Goal: Task Accomplishment & Management: Use online tool/utility

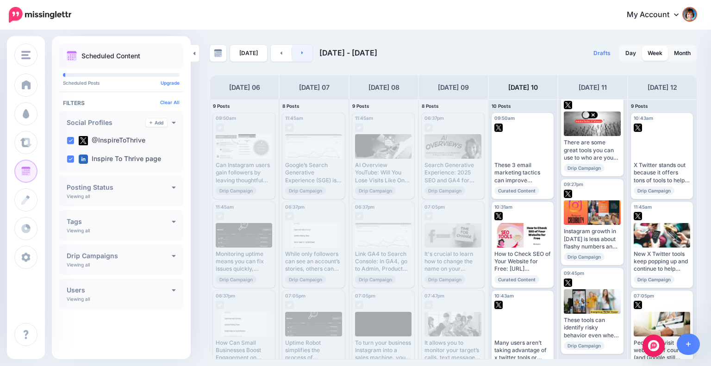
click at [304, 57] on link at bounding box center [302, 53] width 21 height 17
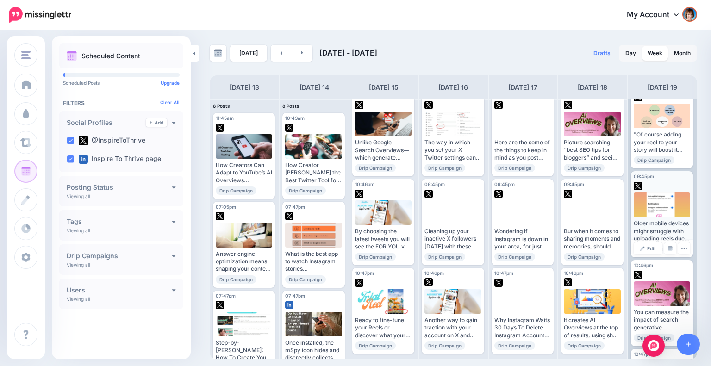
scroll to position [466, 0]
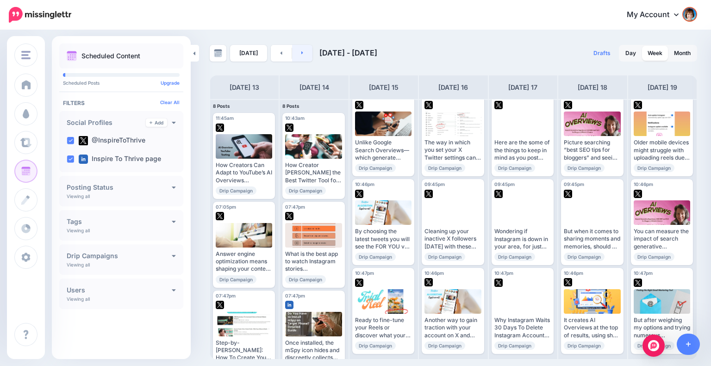
click at [302, 50] on link at bounding box center [302, 53] width 21 height 17
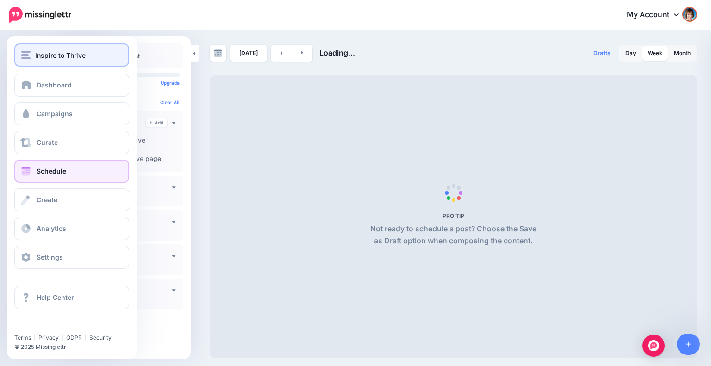
click at [28, 58] on img "button" at bounding box center [25, 55] width 9 height 8
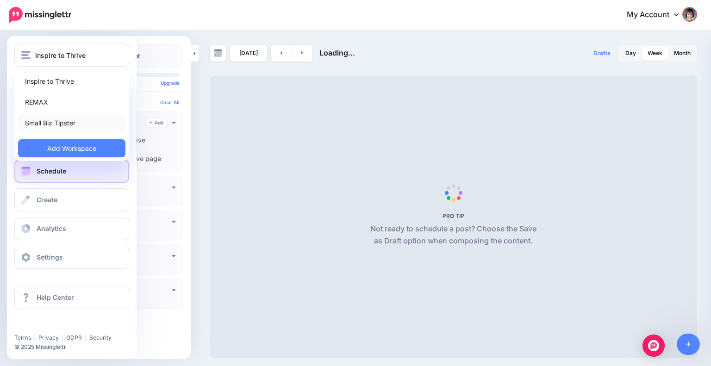
click at [38, 124] on link "Small Biz Tipster" at bounding box center [71, 123] width 107 height 18
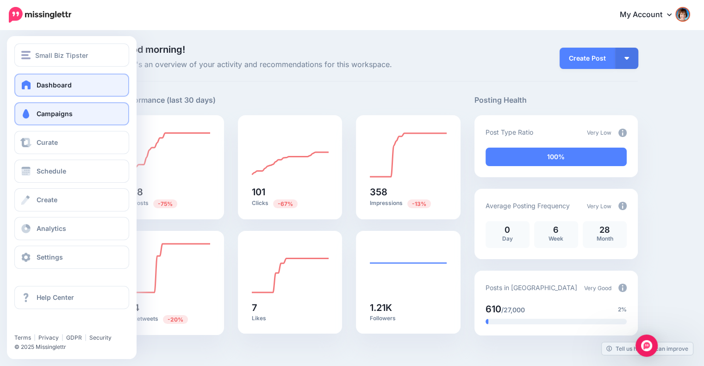
click at [47, 114] on span "Campaigns" at bounding box center [55, 114] width 36 height 8
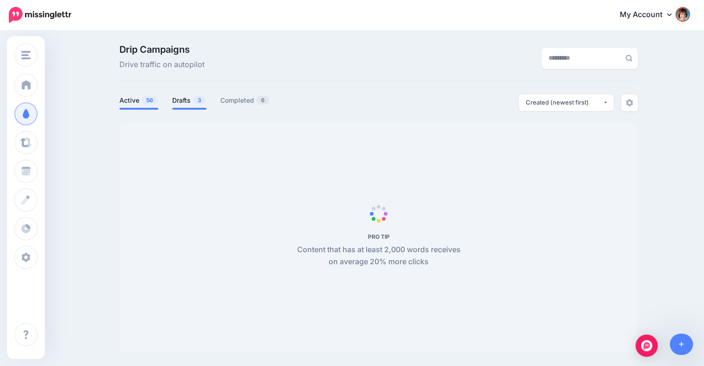
click at [203, 98] on span "3" at bounding box center [199, 100] width 13 height 9
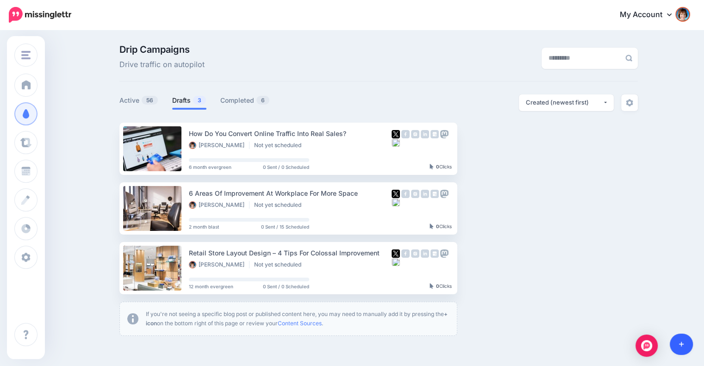
click at [682, 342] on icon at bounding box center [681, 344] width 5 height 6
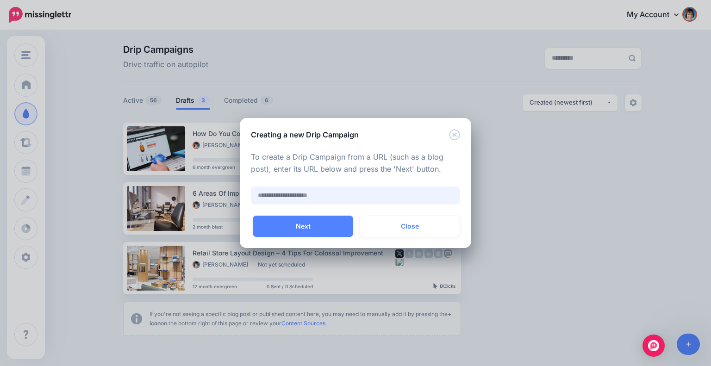
paste input "**********"
type input "**********"
click at [315, 227] on button "Next" at bounding box center [303, 226] width 100 height 21
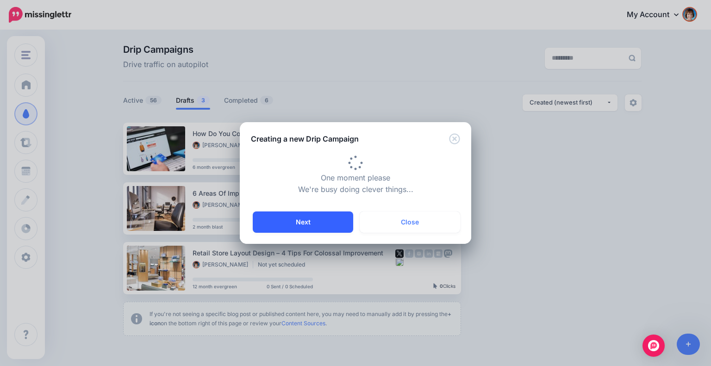
type input "**********"
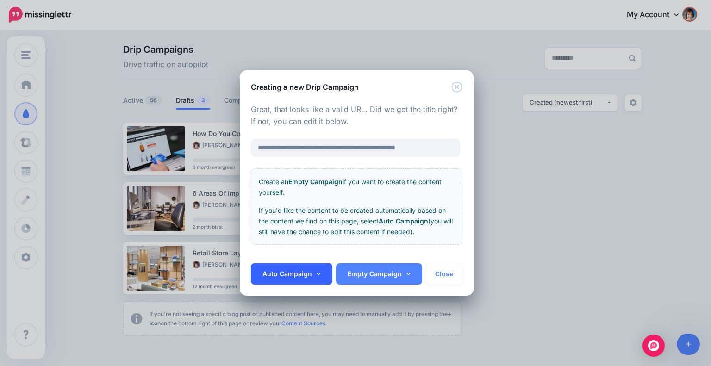
click at [318, 270] on link "Auto Campaign" at bounding box center [291, 273] width 81 height 21
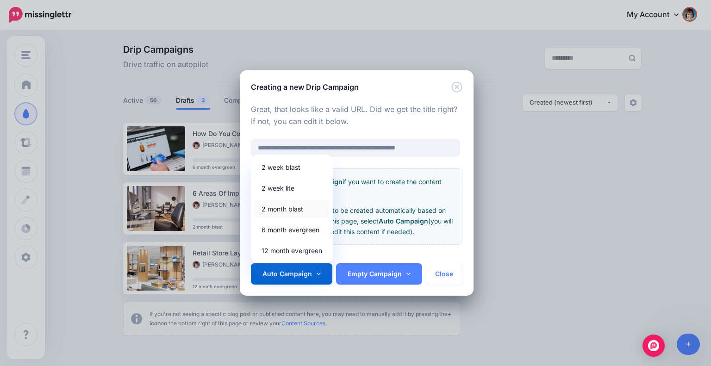
click at [285, 203] on link "2 month blast" at bounding box center [292, 209] width 75 height 18
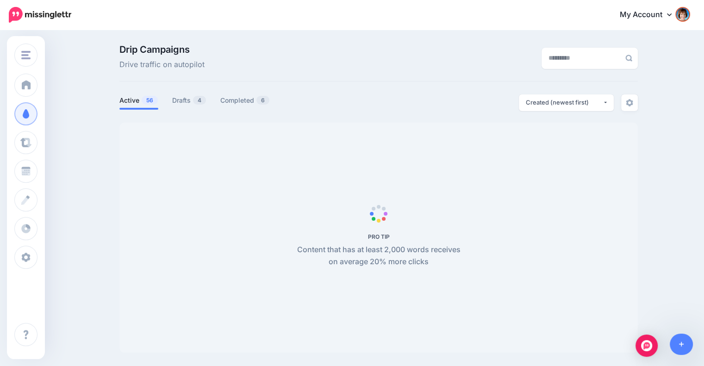
click at [144, 95] on link "Active 56" at bounding box center [138, 100] width 39 height 11
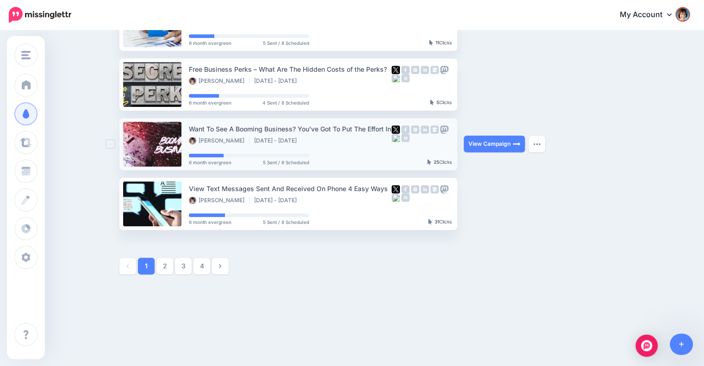
scroll to position [483, 0]
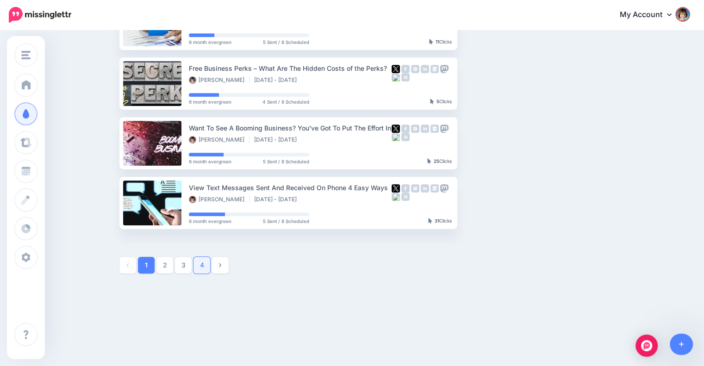
click at [210, 266] on link "4" at bounding box center [201, 265] width 17 height 17
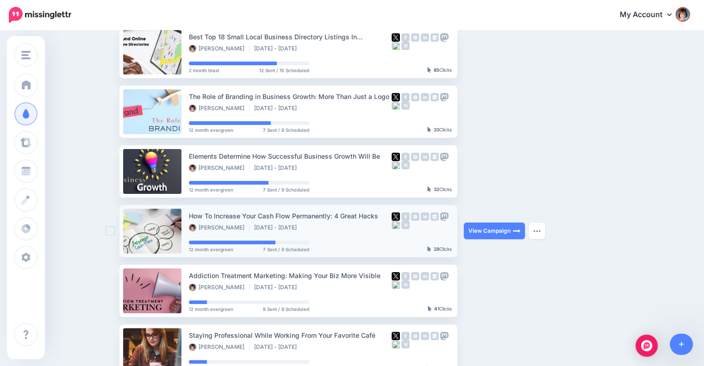
scroll to position [234, 0]
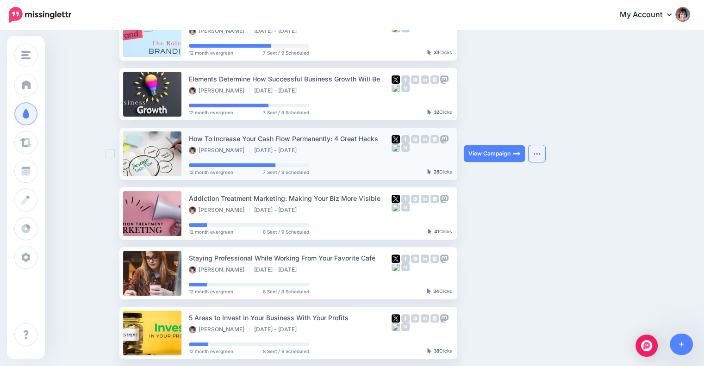
click at [540, 152] on img "button" at bounding box center [536, 153] width 7 height 3
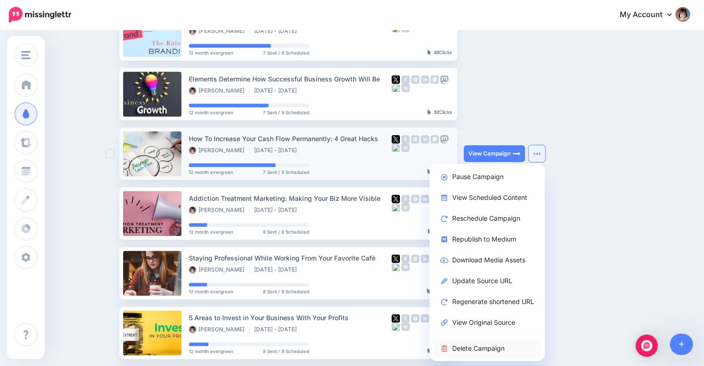
click at [478, 345] on link "Delete Campaign" at bounding box center [487, 348] width 108 height 18
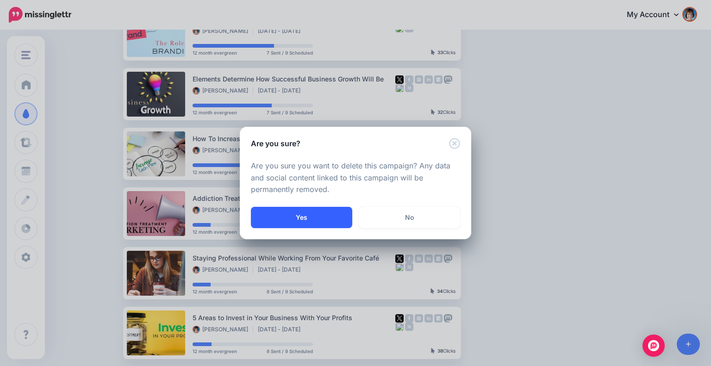
click at [313, 210] on button "Yes" at bounding box center [301, 217] width 101 height 21
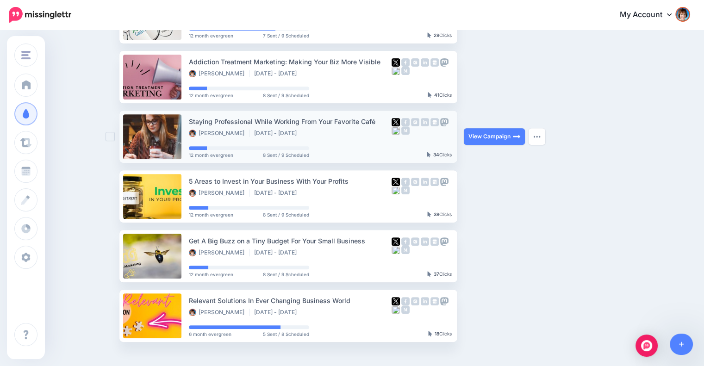
scroll to position [388, 0]
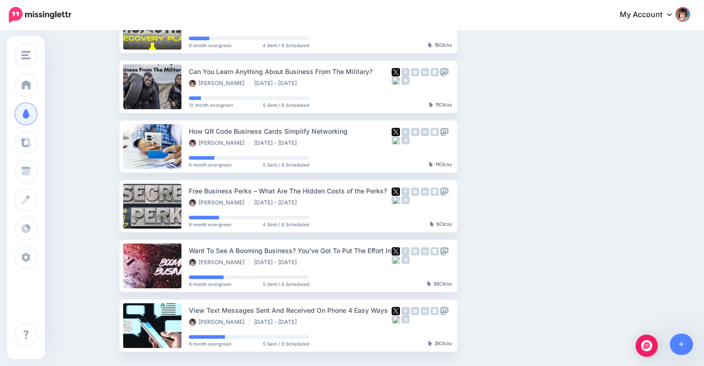
scroll to position [483, 0]
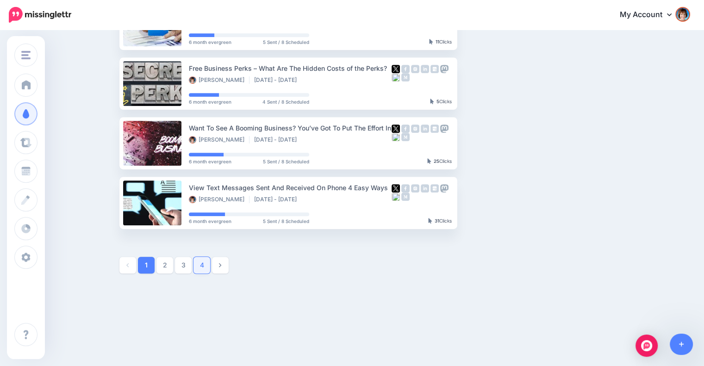
click at [209, 262] on link "4" at bounding box center [201, 265] width 17 height 17
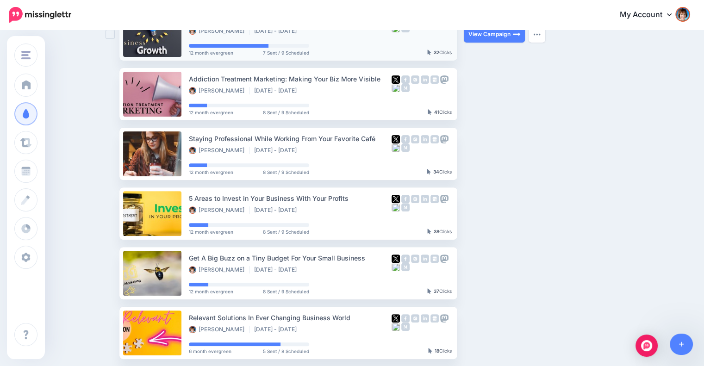
scroll to position [311, 0]
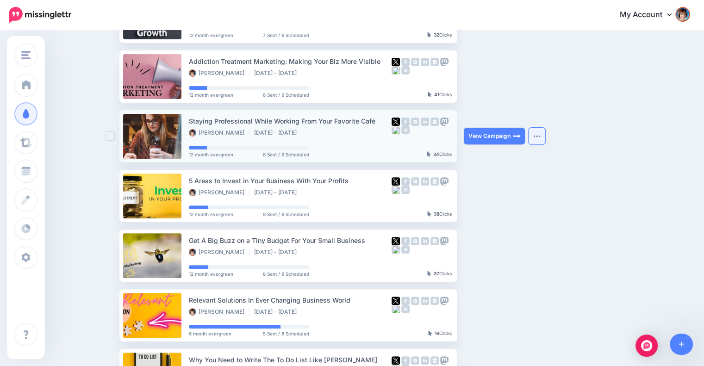
click at [545, 135] on button "button" at bounding box center [536, 136] width 17 height 17
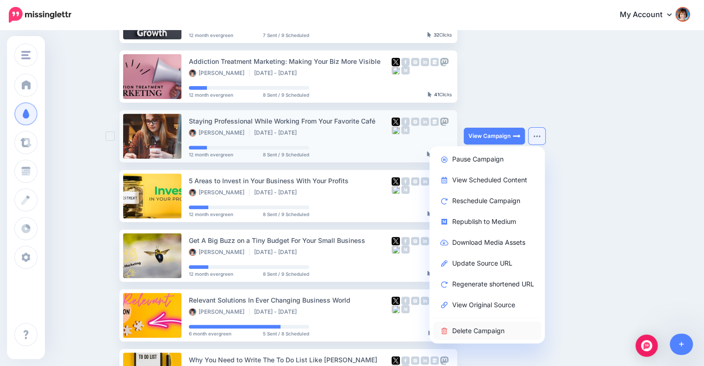
click at [469, 328] on link "Delete Campaign" at bounding box center [487, 331] width 108 height 18
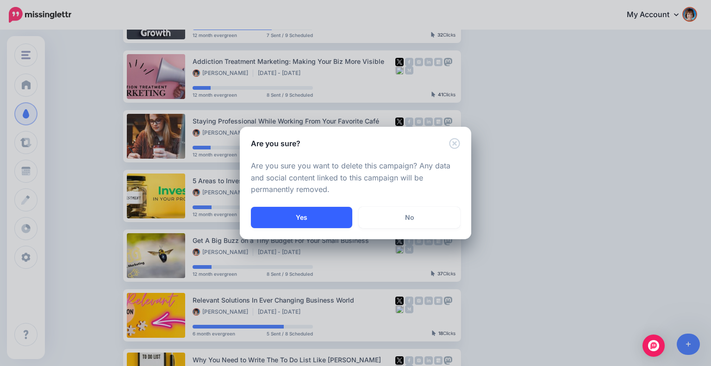
click at [326, 213] on button "Yes" at bounding box center [301, 217] width 101 height 21
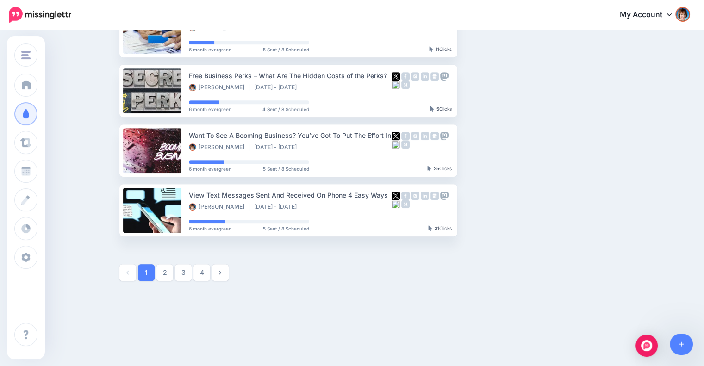
scroll to position [483, 0]
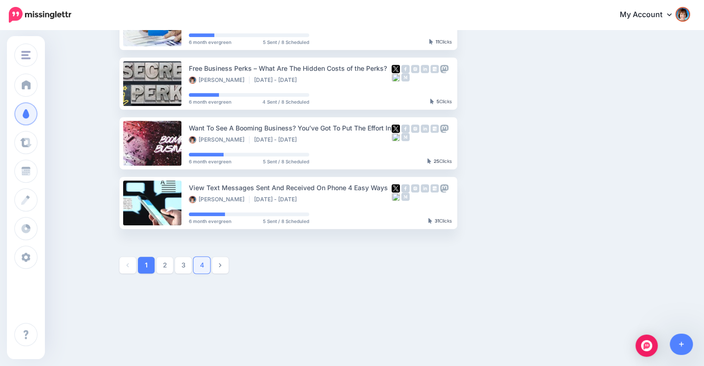
click at [210, 261] on link "4" at bounding box center [201, 265] width 17 height 17
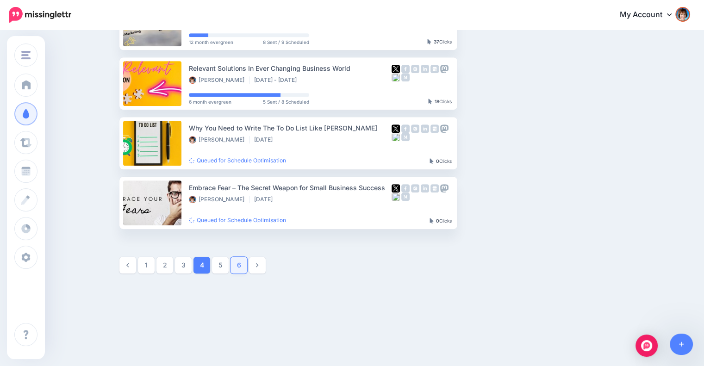
click at [246, 268] on link "6" at bounding box center [238, 265] width 17 height 17
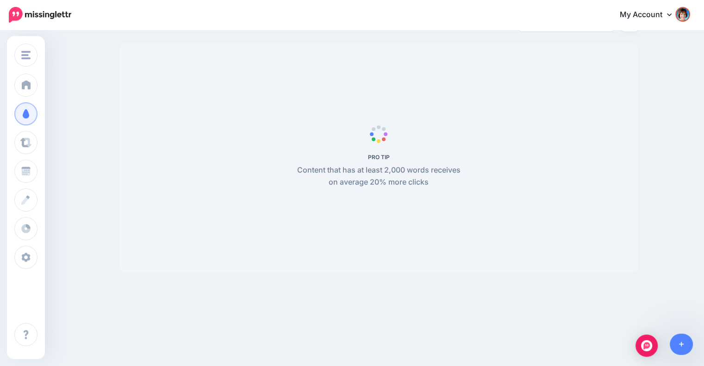
scroll to position [80, 0]
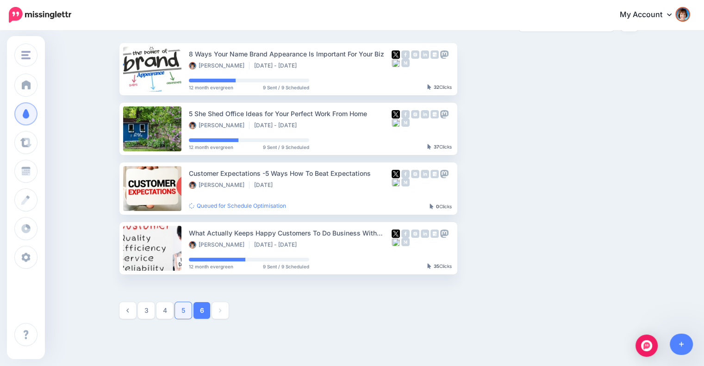
click at [191, 311] on link "5" at bounding box center [183, 310] width 17 height 17
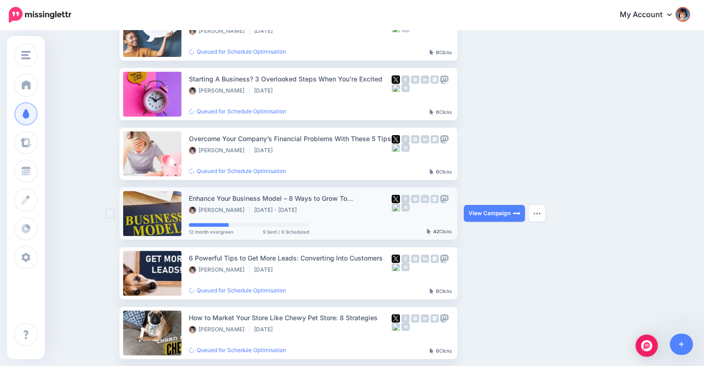
scroll to position [311, 0]
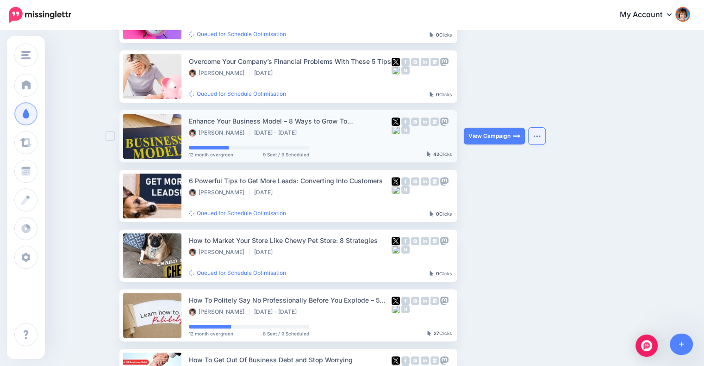
click at [543, 139] on button "button" at bounding box center [536, 136] width 17 height 17
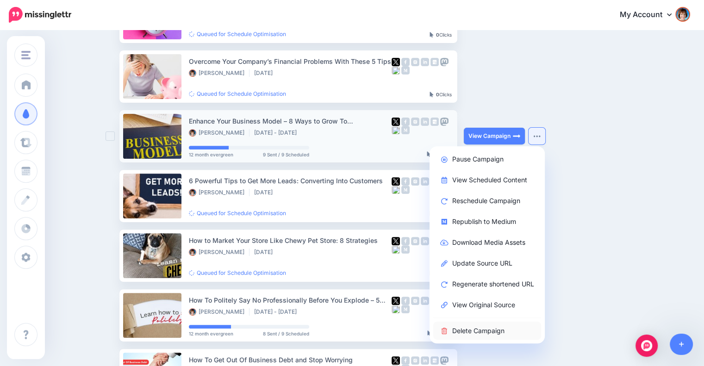
click at [470, 323] on link "Delete Campaign" at bounding box center [487, 331] width 108 height 18
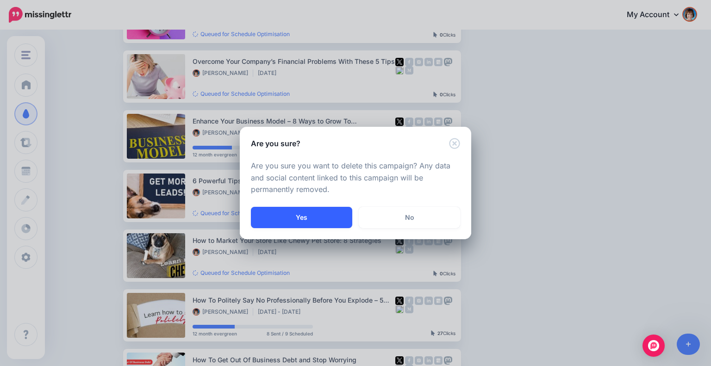
click at [335, 222] on button "Yes" at bounding box center [301, 217] width 101 height 21
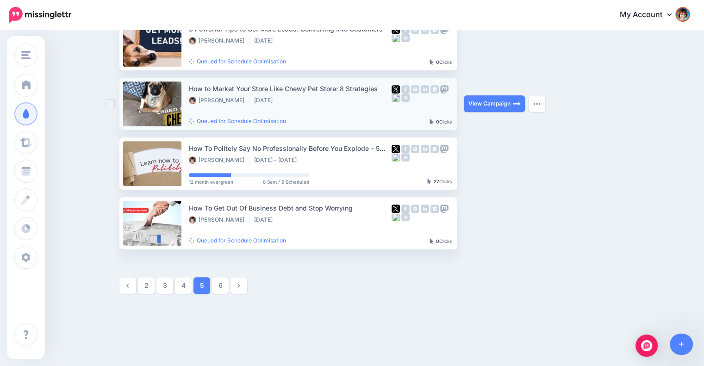
scroll to position [465, 0]
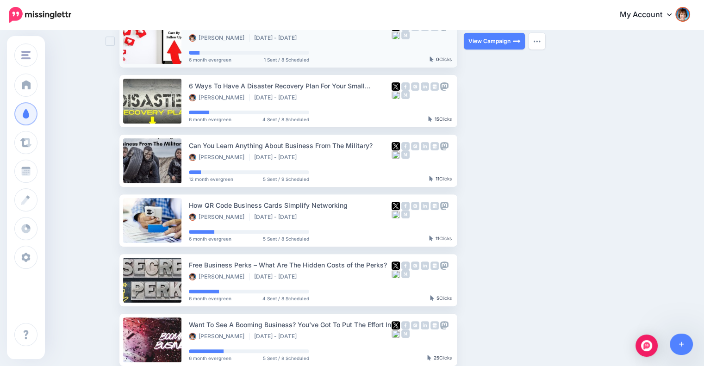
scroll to position [483, 0]
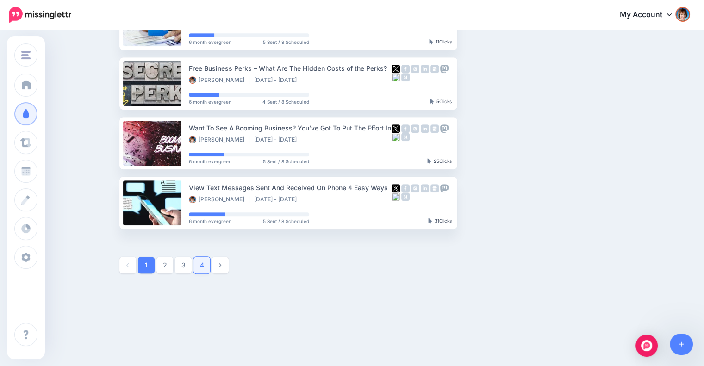
click at [206, 264] on link "4" at bounding box center [201, 265] width 17 height 17
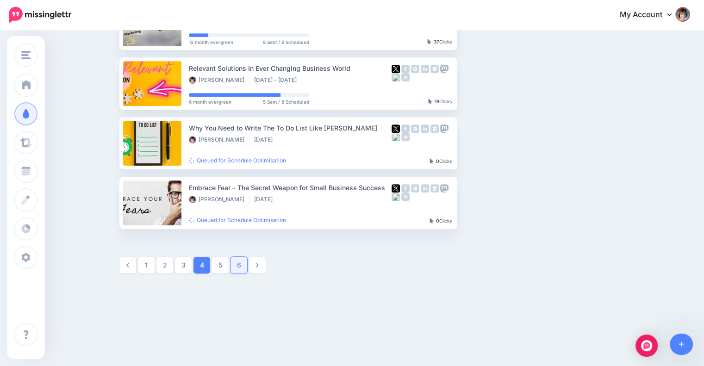
click at [236, 263] on link "6" at bounding box center [238, 265] width 17 height 17
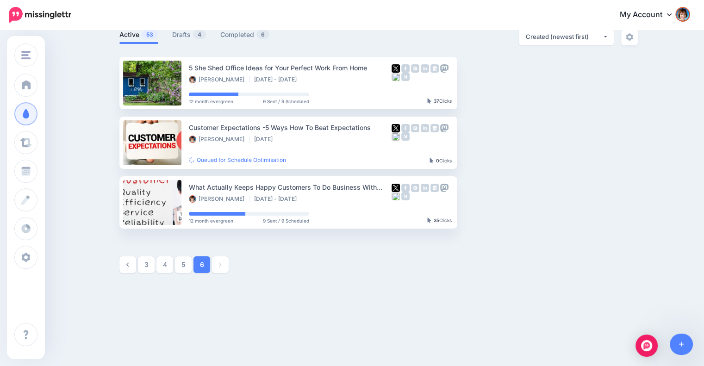
scroll to position [65, 0]
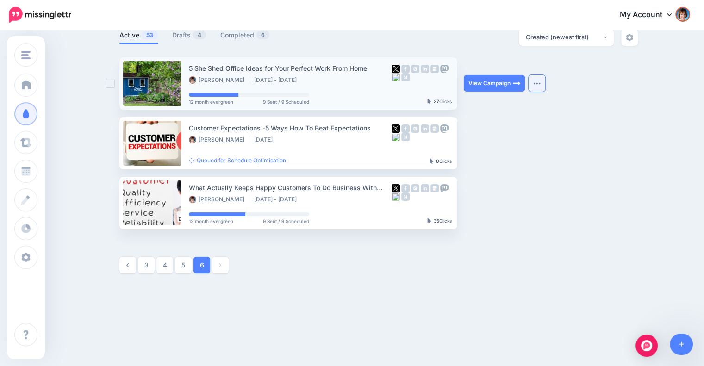
click at [538, 82] on img "button" at bounding box center [536, 83] width 7 height 3
click at [622, 139] on ul "5 She Shed Office Ideas for Your Perfect Work From Home Lisa Sicard Sep 5 2024 …" at bounding box center [378, 143] width 518 height 172
click at [538, 142] on img "button" at bounding box center [536, 143] width 7 height 3
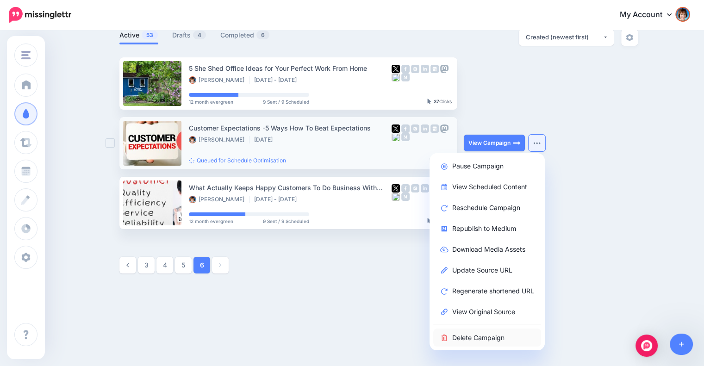
click at [481, 336] on link "Delete Campaign" at bounding box center [487, 338] width 108 height 18
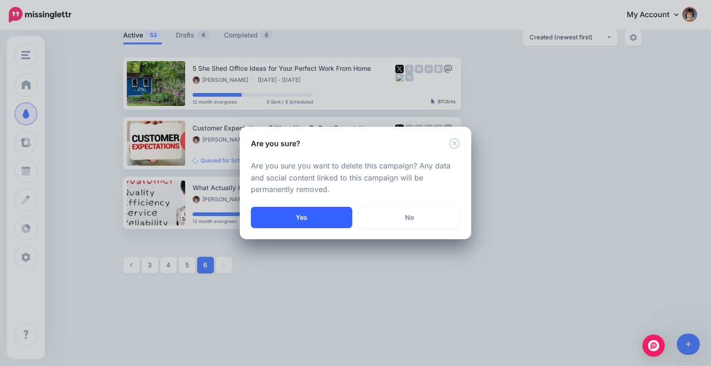
click at [297, 209] on button "Yes" at bounding box center [301, 217] width 101 height 21
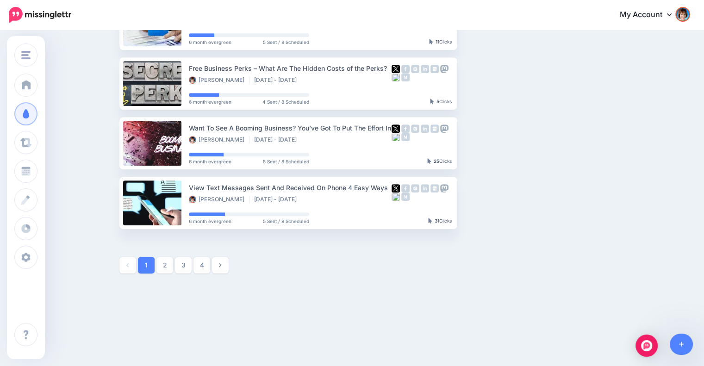
scroll to position [483, 0]
click at [210, 260] on link "4" at bounding box center [201, 265] width 17 height 17
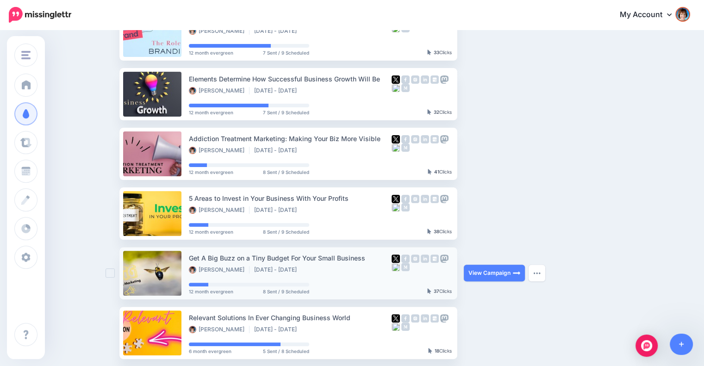
scroll to position [388, 0]
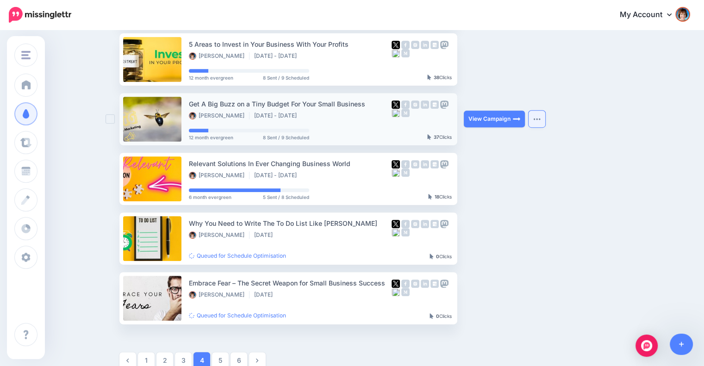
click at [537, 113] on button "button" at bounding box center [536, 119] width 17 height 17
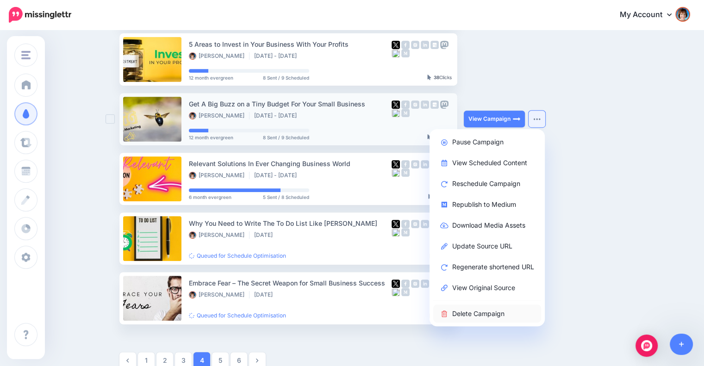
click at [472, 314] on link "Delete Campaign" at bounding box center [487, 314] width 108 height 18
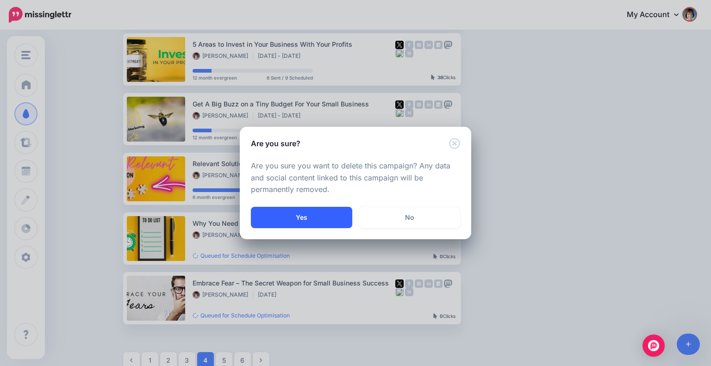
click at [322, 222] on button "Yes" at bounding box center [301, 217] width 101 height 21
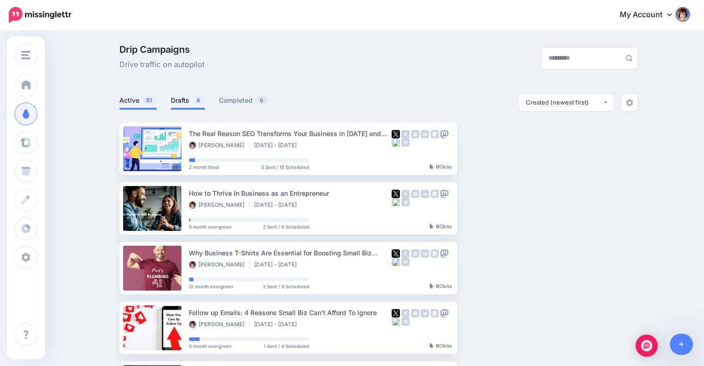
click at [199, 96] on link "Drafts 4" at bounding box center [188, 100] width 34 height 11
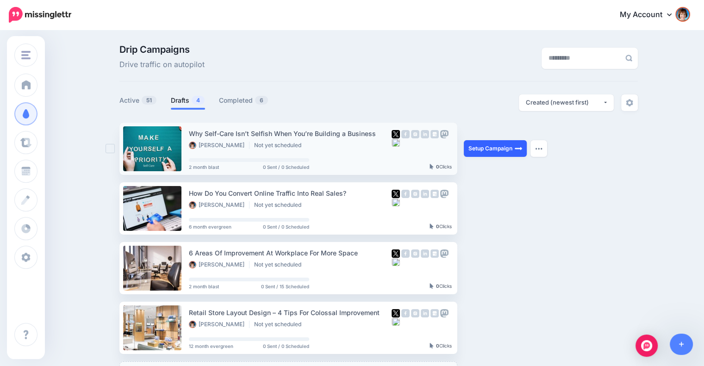
click at [511, 150] on link "Setup Campaign" at bounding box center [495, 148] width 63 height 17
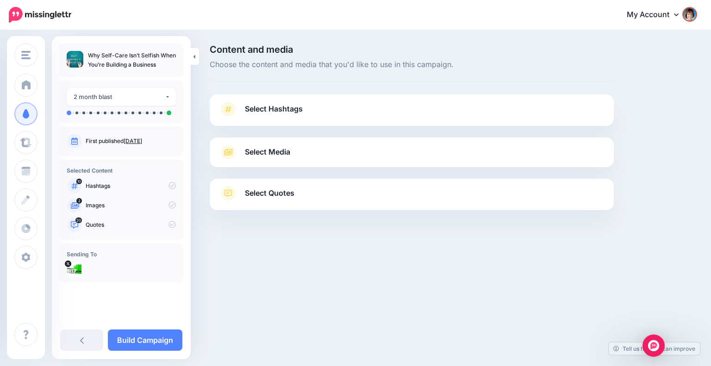
click at [421, 114] on link "Select Hashtags" at bounding box center [411, 114] width 385 height 24
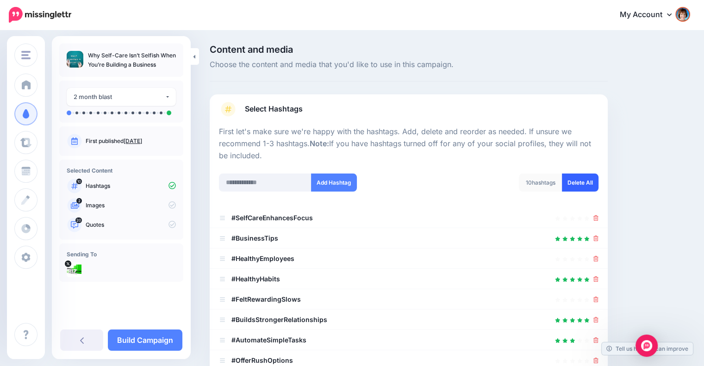
click at [573, 179] on link "Delete All" at bounding box center [580, 183] width 37 height 18
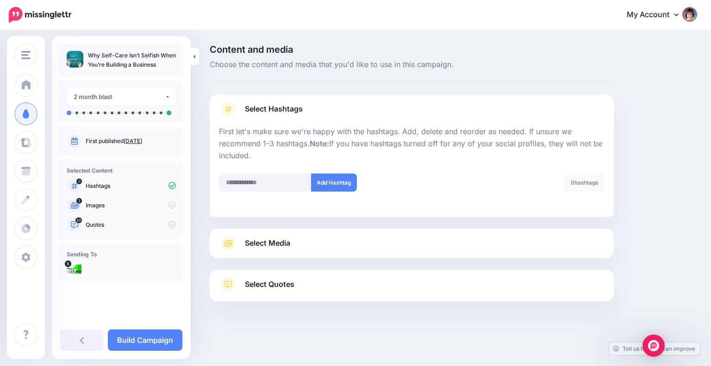
click at [426, 242] on link "Select Media" at bounding box center [411, 243] width 385 height 15
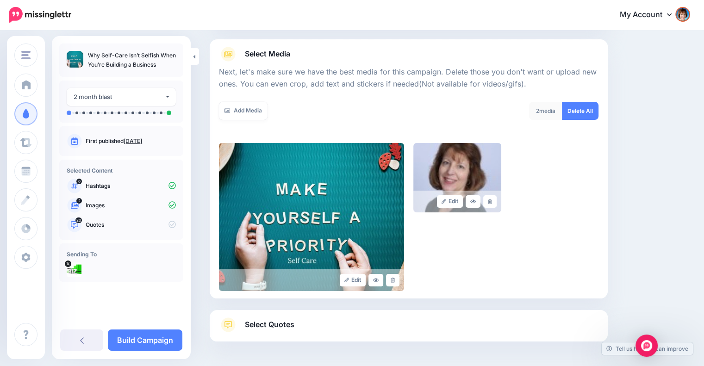
scroll to position [133, 0]
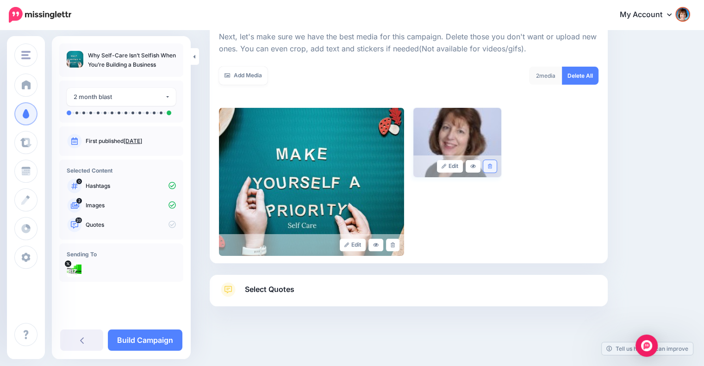
click at [497, 164] on link at bounding box center [489, 166] width 13 height 12
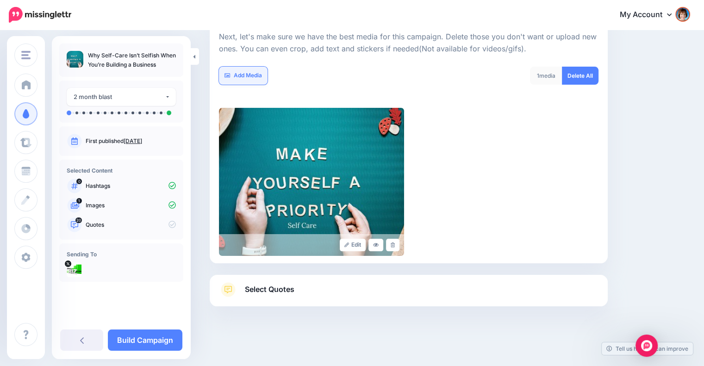
click at [255, 79] on link "Add Media" at bounding box center [243, 76] width 49 height 18
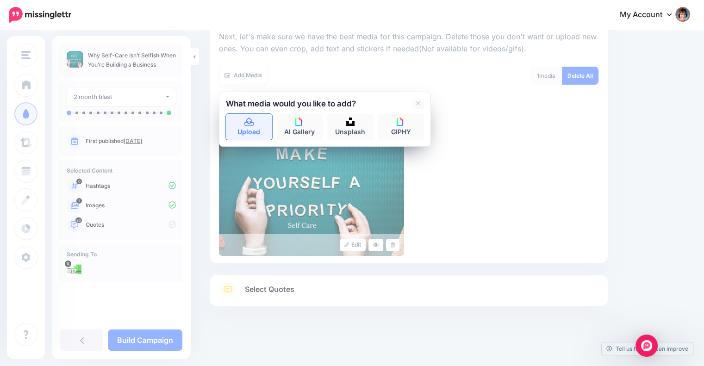
click at [250, 118] on icon at bounding box center [248, 122] width 9 height 8
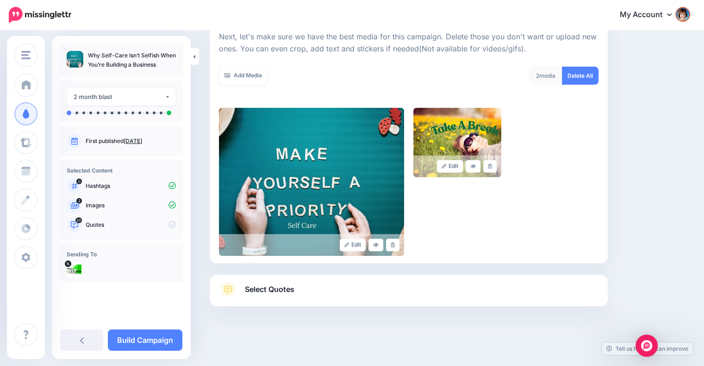
click at [293, 291] on span "Select Quotes" at bounding box center [270, 289] width 50 height 12
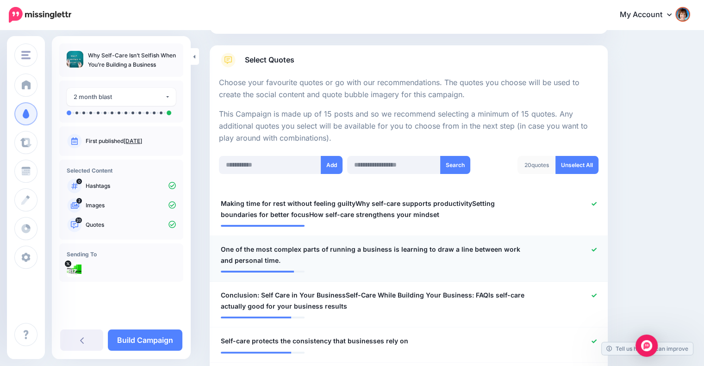
scroll to position [210, 0]
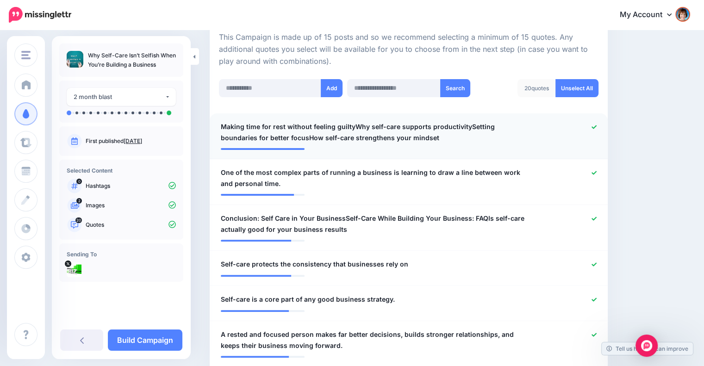
click at [354, 123] on span "Making time for rest without feeling guiltyWhy self-care supports productivityS…" at bounding box center [376, 132] width 311 height 22
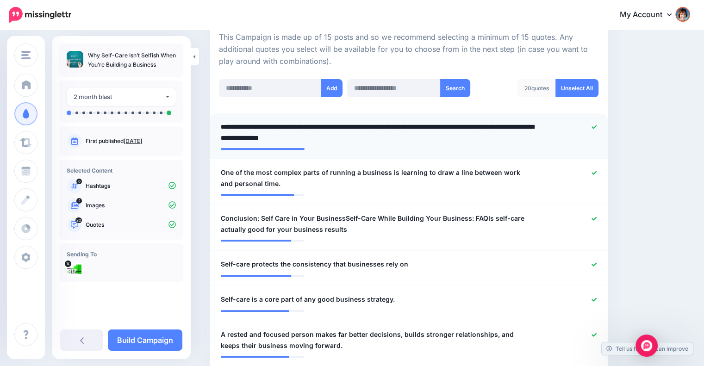
click at [352, 124] on textarea "**********" at bounding box center [379, 132] width 316 height 22
drag, startPoint x: 467, startPoint y: 125, endPoint x: 468, endPoint y: 142, distance: 17.1
click at [468, 142] on textarea "**********" at bounding box center [379, 132] width 316 height 22
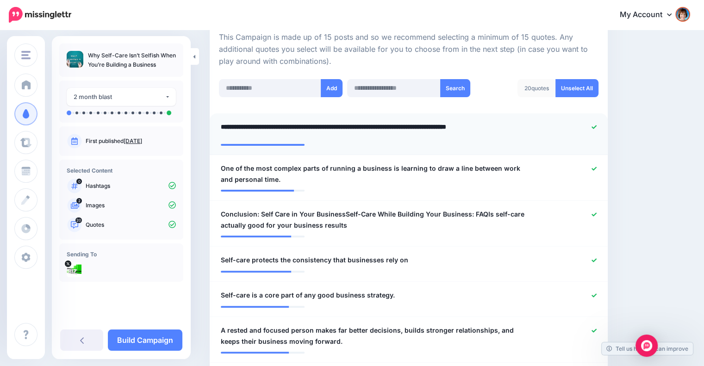
type textarea "**********"
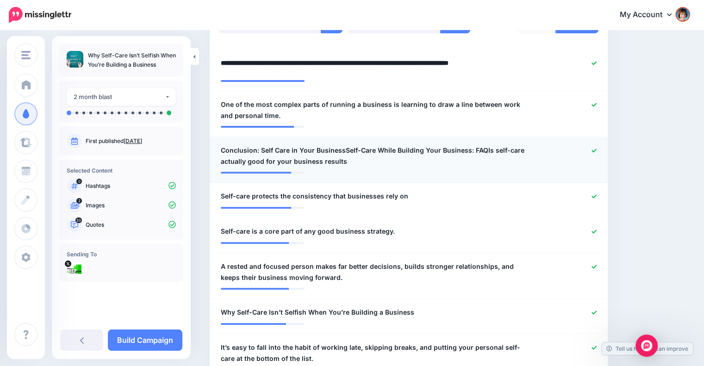
scroll to position [287, 0]
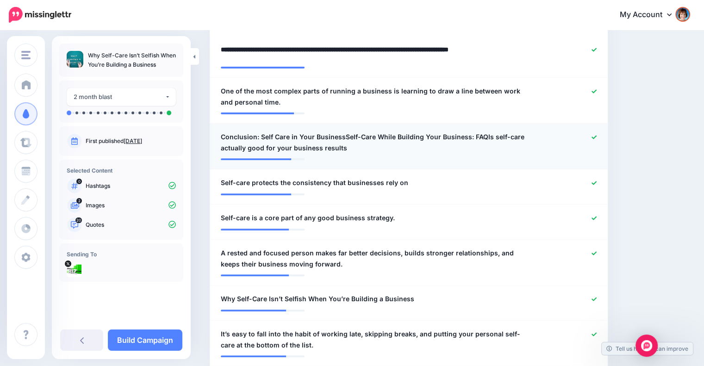
click at [602, 134] on div at bounding box center [571, 142] width 65 height 22
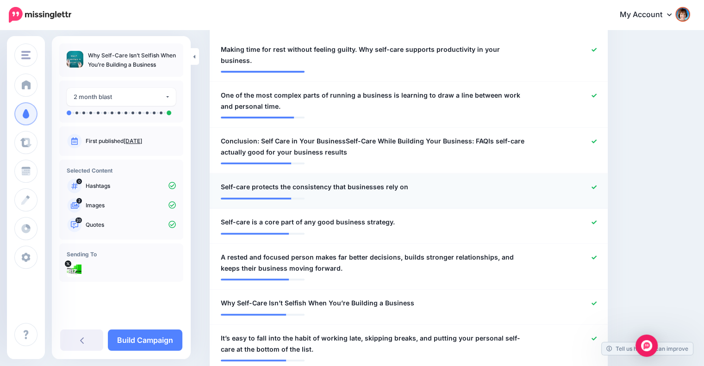
click at [597, 185] on icon at bounding box center [593, 187] width 5 height 5
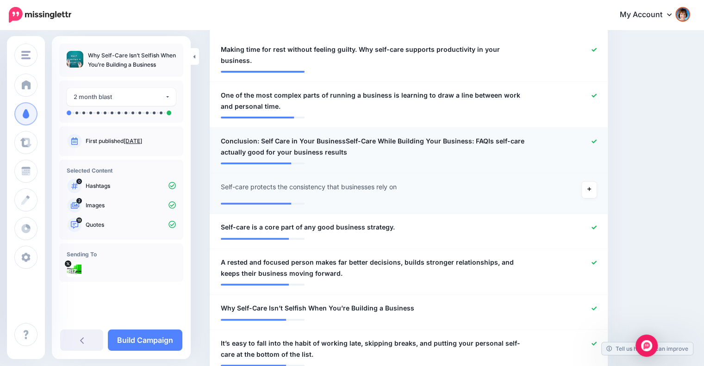
click at [597, 139] on icon at bounding box center [593, 141] width 5 height 5
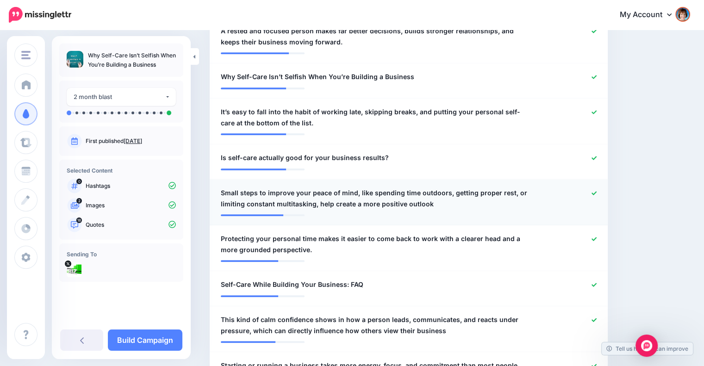
scroll to position [596, 0]
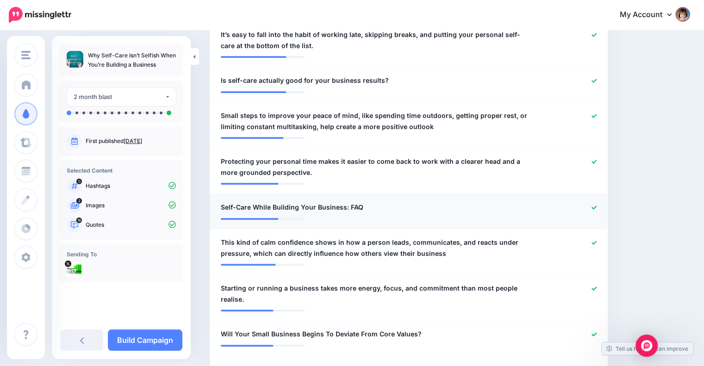
click at [597, 205] on icon at bounding box center [593, 207] width 5 height 5
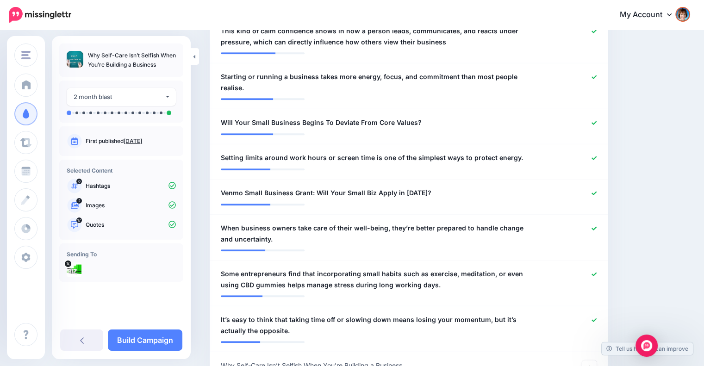
scroll to position [827, 0]
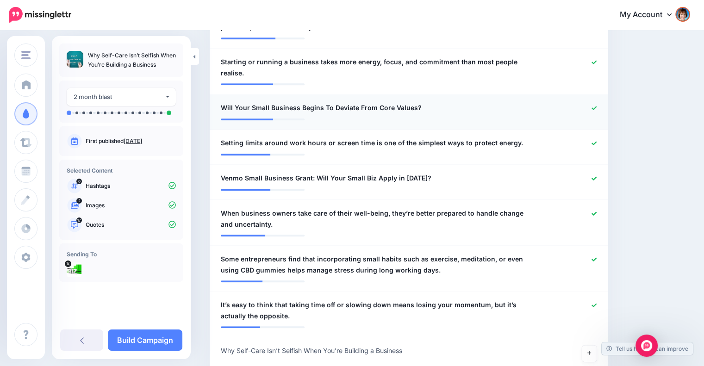
click at [597, 106] on icon at bounding box center [593, 108] width 5 height 5
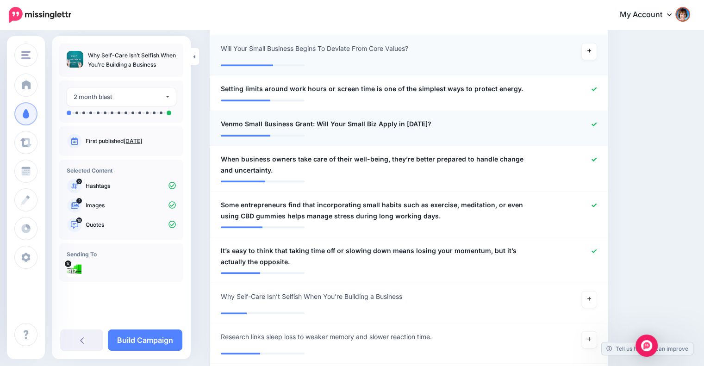
scroll to position [904, 0]
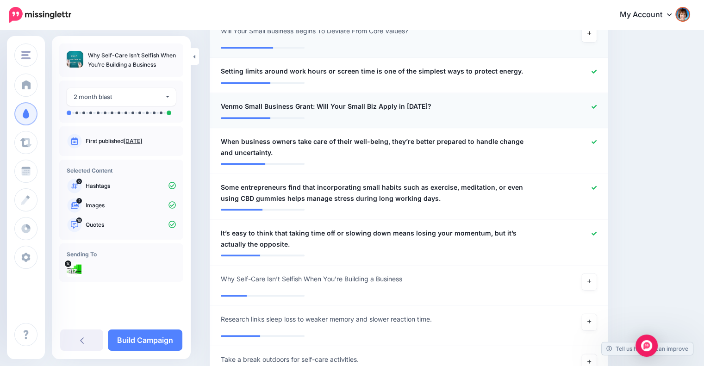
click at [597, 104] on icon at bounding box center [593, 106] width 5 height 5
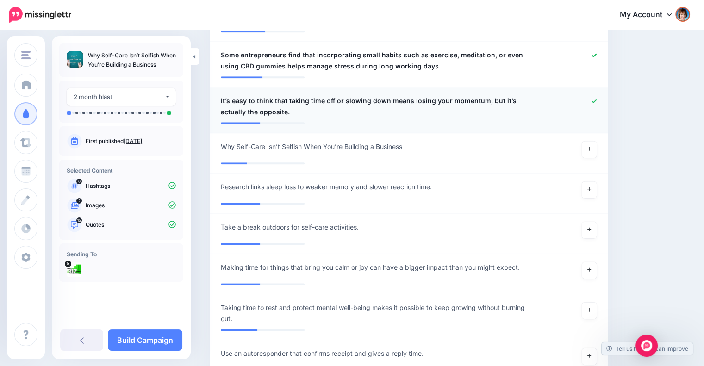
scroll to position [1059, 0]
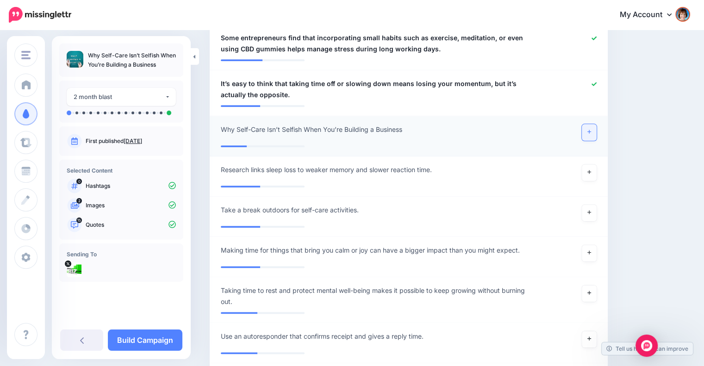
click at [591, 129] on icon at bounding box center [589, 131] width 4 height 5
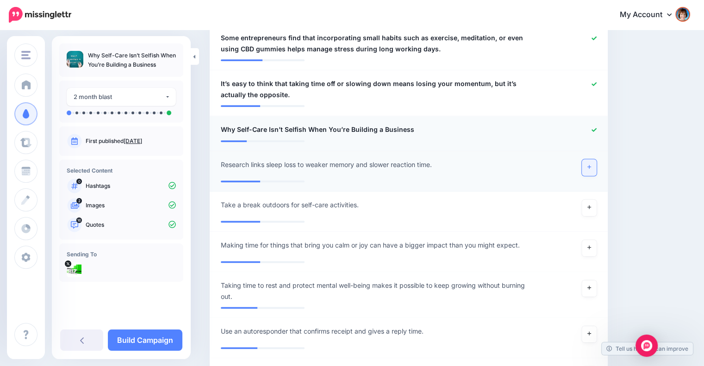
click at [591, 165] on icon at bounding box center [589, 167] width 4 height 4
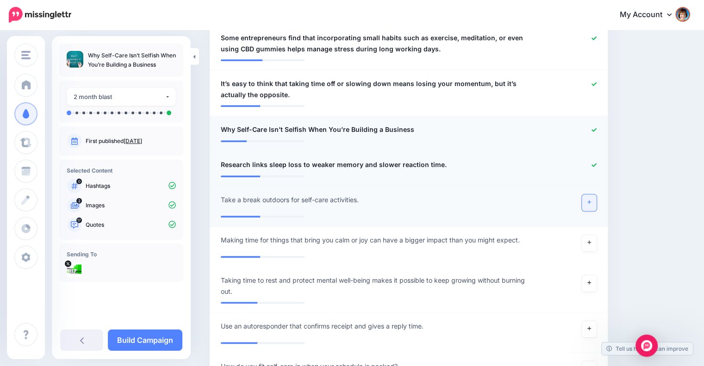
click at [591, 200] on icon at bounding box center [589, 202] width 4 height 4
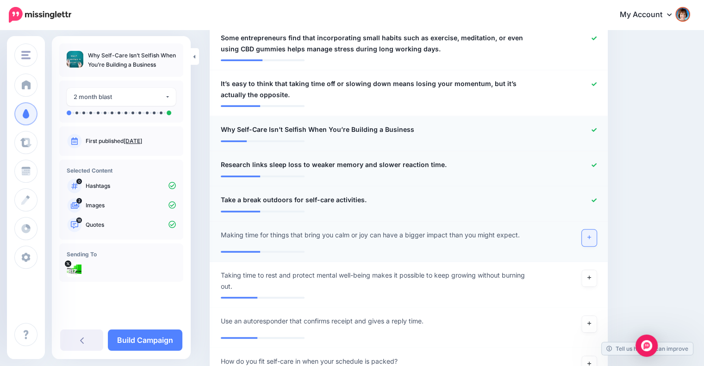
click at [592, 230] on link at bounding box center [589, 238] width 15 height 17
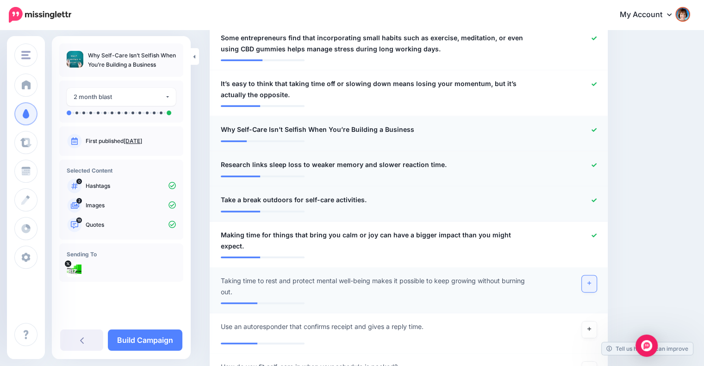
click at [597, 275] on link at bounding box center [589, 283] width 15 height 17
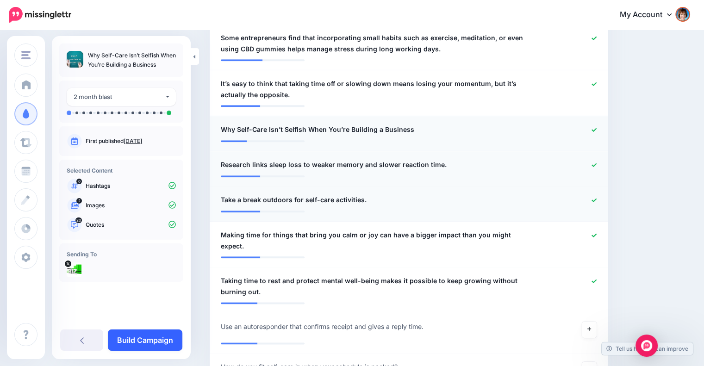
click at [170, 340] on link "Build Campaign" at bounding box center [145, 339] width 75 height 21
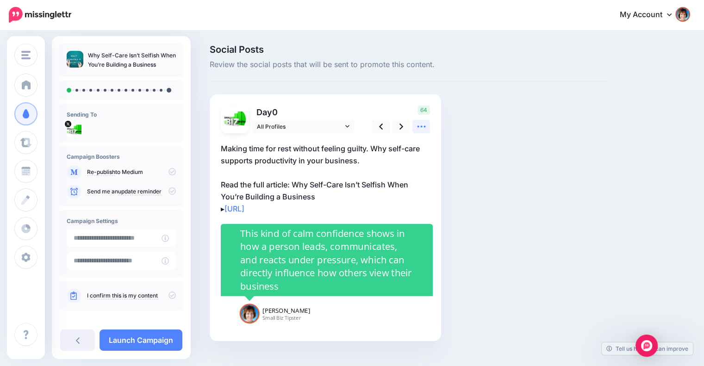
click at [422, 127] on icon at bounding box center [421, 127] width 10 height 10
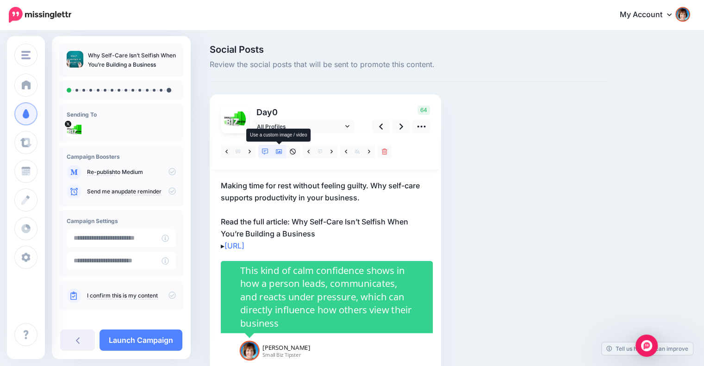
click at [279, 149] on icon at bounding box center [279, 152] width 6 height 6
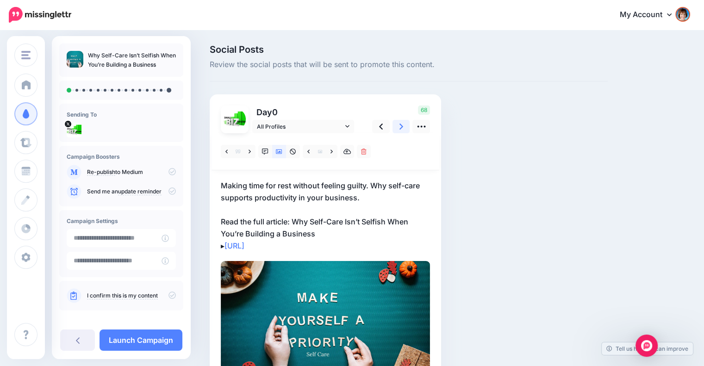
click at [398, 125] on link at bounding box center [401, 126] width 18 height 13
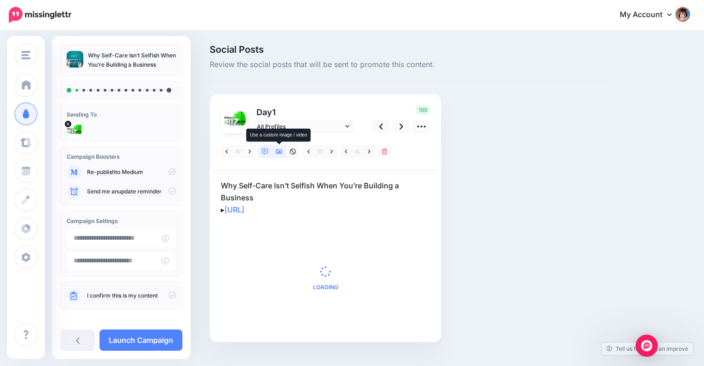
click at [276, 148] on link at bounding box center [279, 151] width 14 height 13
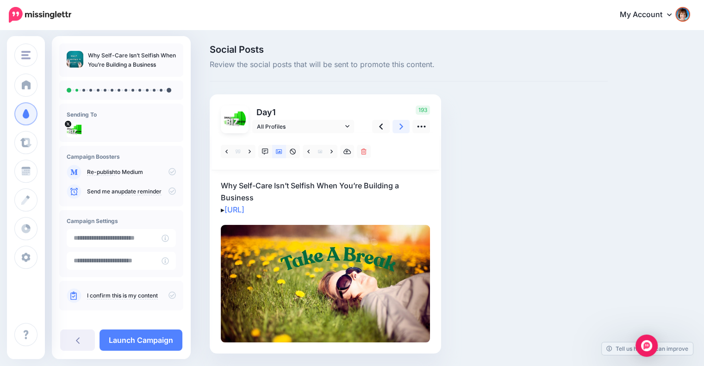
click at [398, 129] on link at bounding box center [401, 126] width 18 height 13
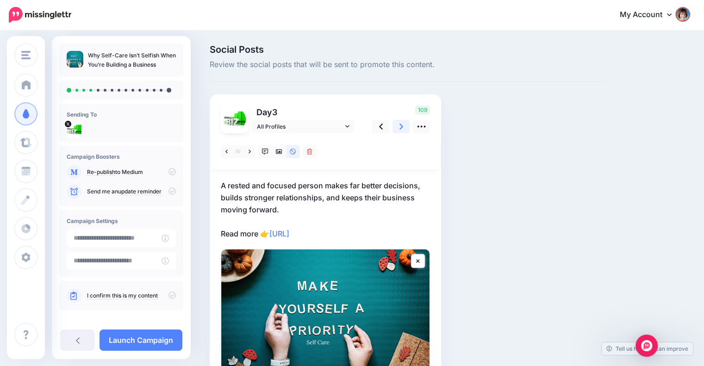
click at [398, 129] on link at bounding box center [401, 126] width 18 height 13
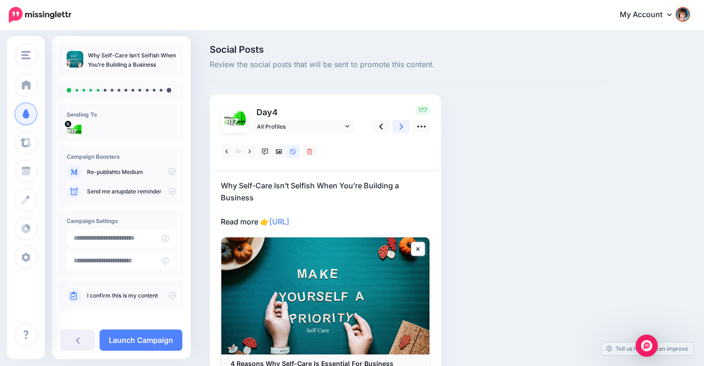
click at [398, 129] on link at bounding box center [401, 126] width 18 height 13
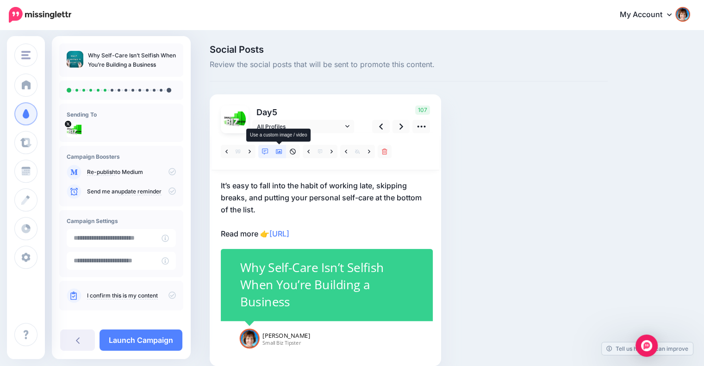
click at [276, 149] on icon at bounding box center [279, 152] width 6 height 6
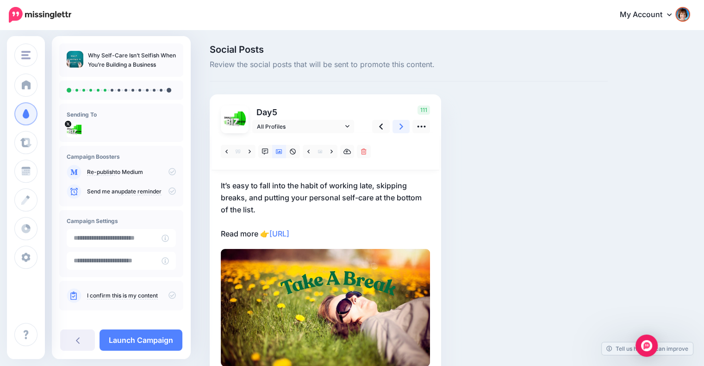
click at [401, 127] on icon at bounding box center [401, 127] width 4 height 6
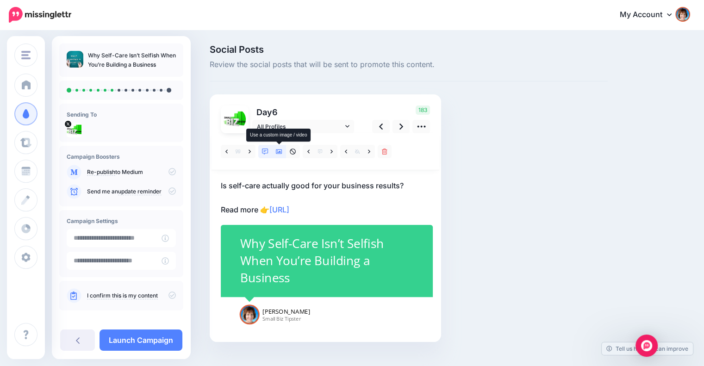
click at [278, 150] on icon at bounding box center [279, 151] width 6 height 5
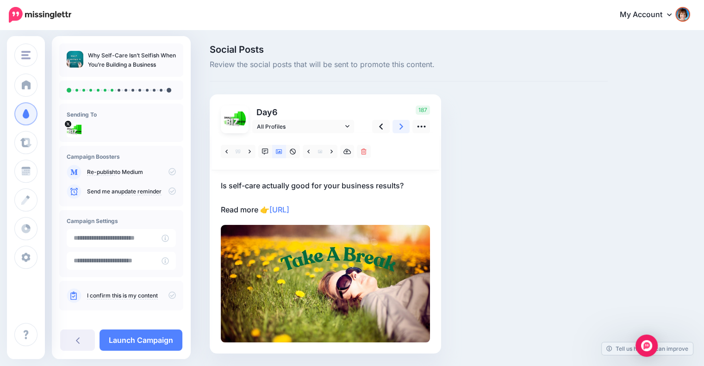
click at [403, 126] on link at bounding box center [401, 126] width 18 height 13
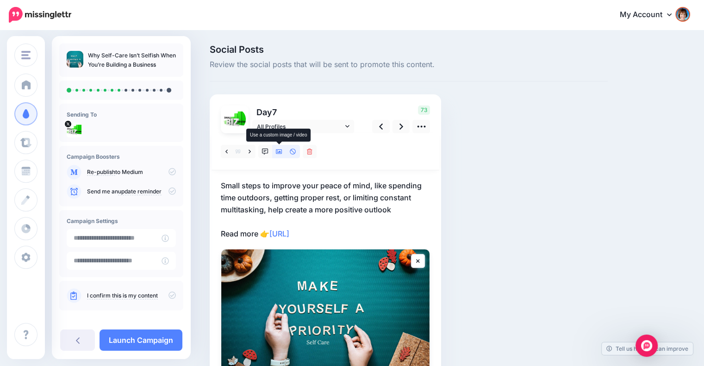
click at [280, 153] on icon at bounding box center [279, 152] width 6 height 6
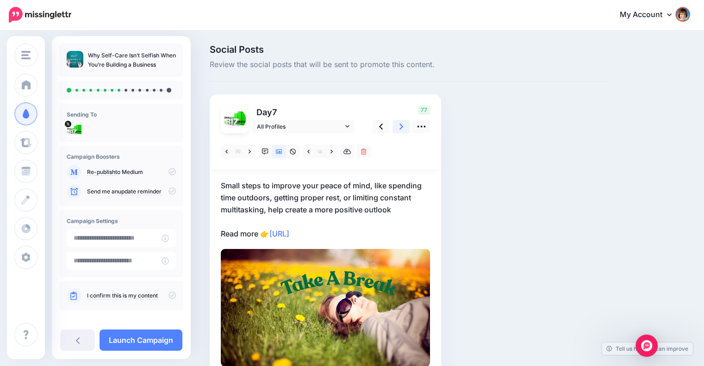
click at [398, 124] on link at bounding box center [401, 126] width 18 height 13
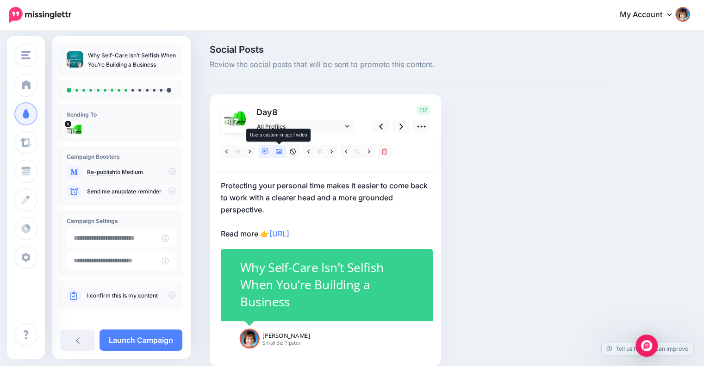
click at [277, 153] on icon at bounding box center [279, 151] width 6 height 5
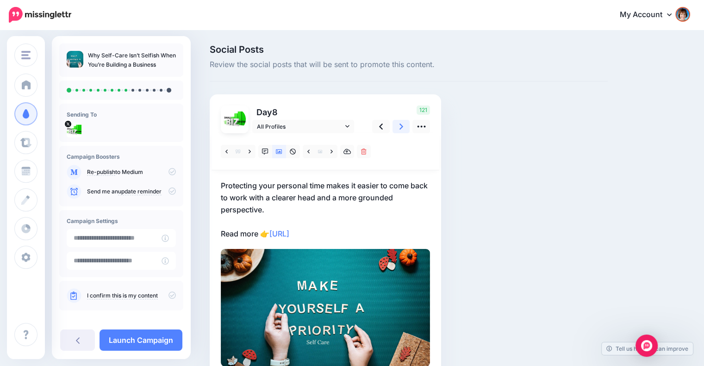
click at [400, 124] on icon at bounding box center [401, 127] width 4 height 6
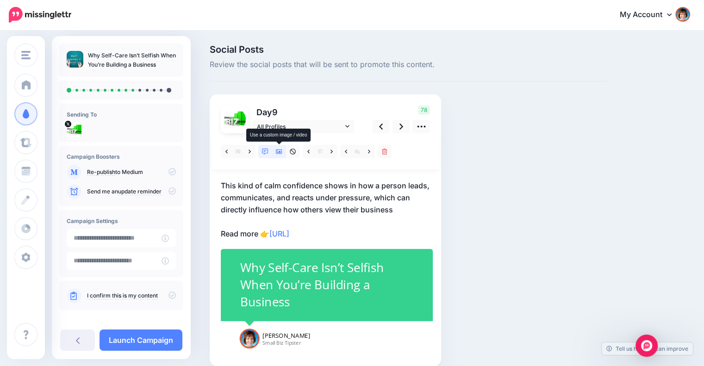
click at [278, 153] on icon at bounding box center [279, 152] width 6 height 6
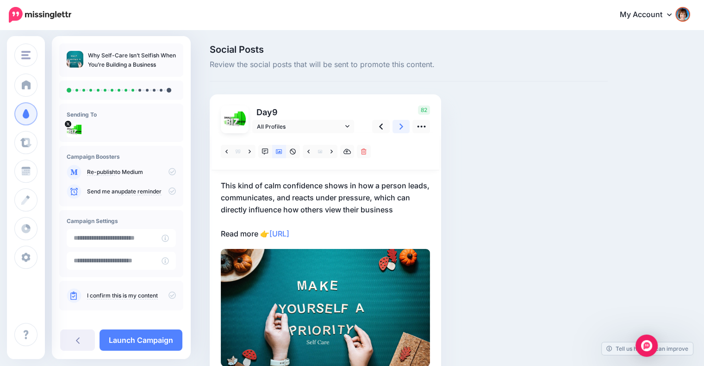
click at [399, 125] on icon at bounding box center [401, 127] width 4 height 10
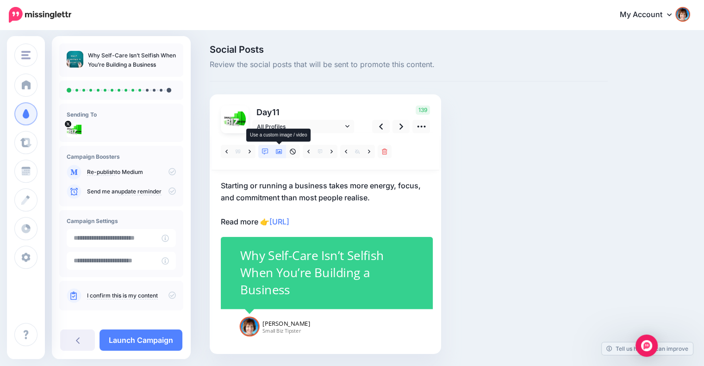
click at [276, 153] on icon at bounding box center [279, 152] width 6 height 6
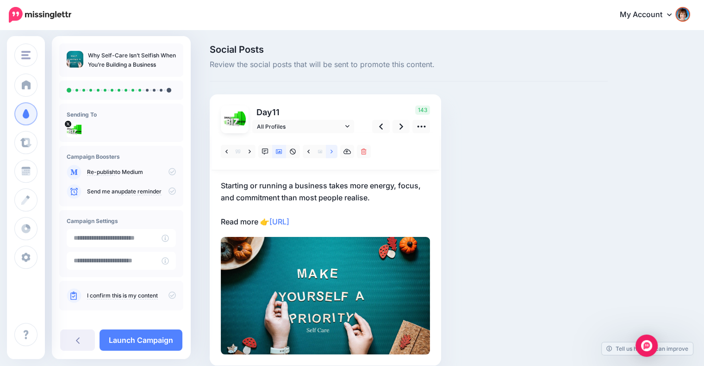
click at [329, 152] on link at bounding box center [332, 151] width 12 height 13
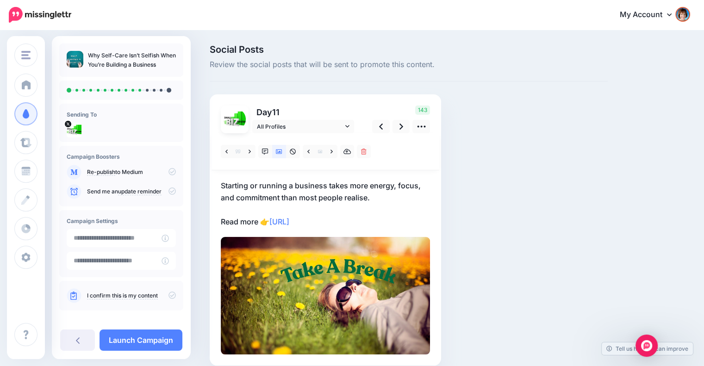
click at [360, 193] on p "Starting or running a business takes more energy, focus, and commitment than mo…" at bounding box center [325, 204] width 209 height 48
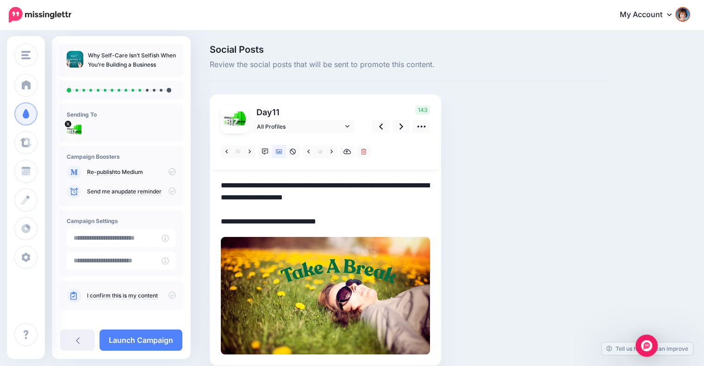
click at [362, 194] on textarea "**********" at bounding box center [325, 204] width 209 height 48
click at [385, 198] on textarea "**********" at bounding box center [325, 204] width 209 height 48
type textarea "**********"
click at [402, 125] on icon at bounding box center [401, 127] width 4 height 10
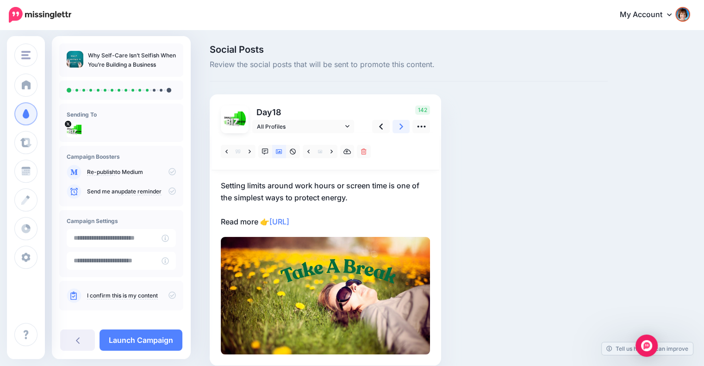
click at [402, 125] on icon at bounding box center [401, 127] width 4 height 10
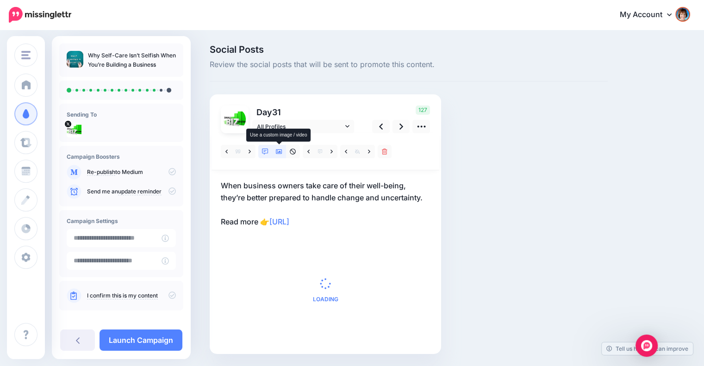
click at [277, 149] on icon at bounding box center [279, 152] width 6 height 6
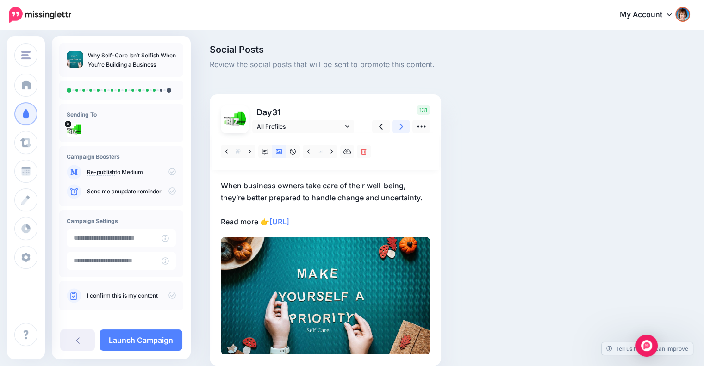
click at [399, 131] on icon at bounding box center [401, 127] width 4 height 10
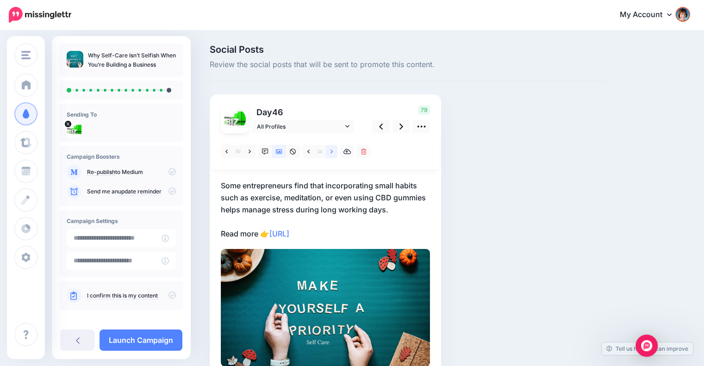
click at [329, 149] on link at bounding box center [332, 151] width 12 height 13
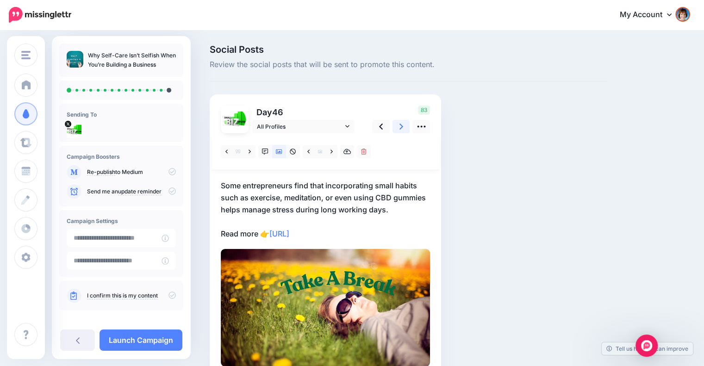
click at [399, 128] on icon at bounding box center [401, 127] width 4 height 10
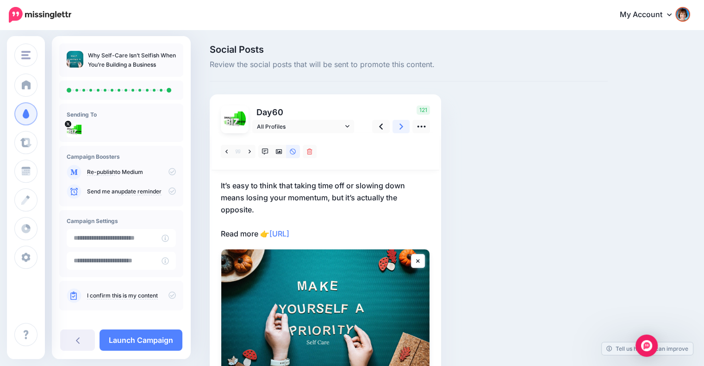
click at [404, 125] on link at bounding box center [401, 126] width 18 height 13
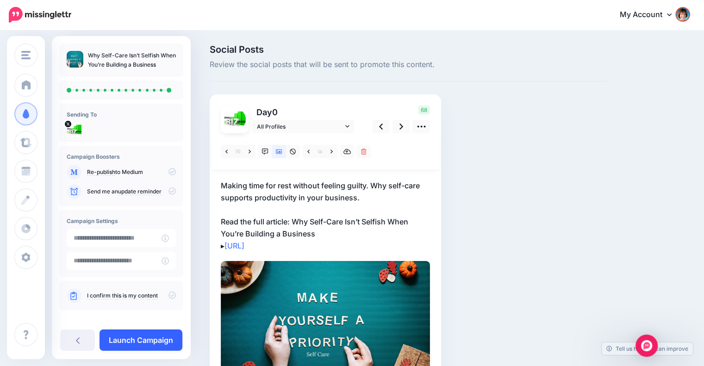
click at [128, 340] on link "Launch Campaign" at bounding box center [140, 339] width 83 height 21
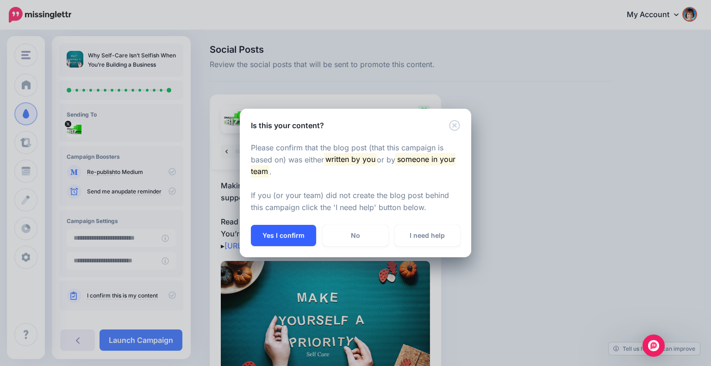
click at [274, 233] on button "Yes I confirm" at bounding box center [283, 235] width 65 height 21
